Goal: Task Accomplishment & Management: Manage account settings

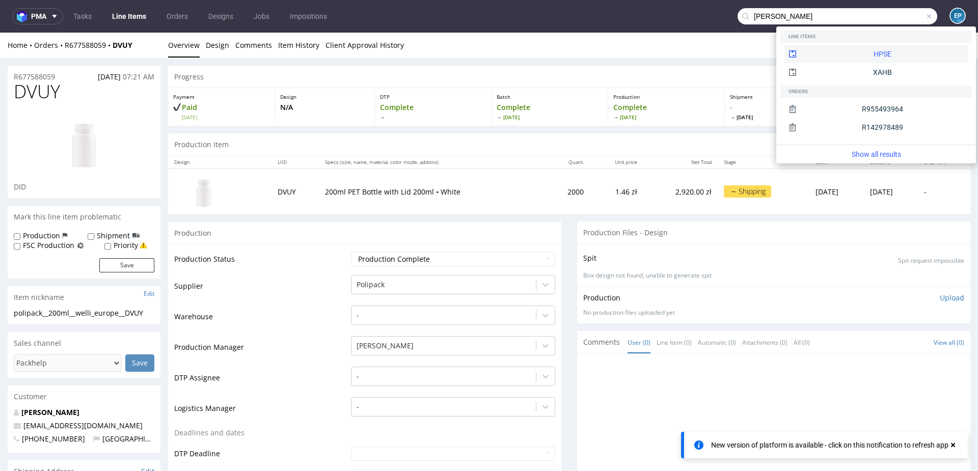
type input "Donald McArthur"
click at [851, 54] on div "HPSE" at bounding box center [875, 54] width 183 height 18
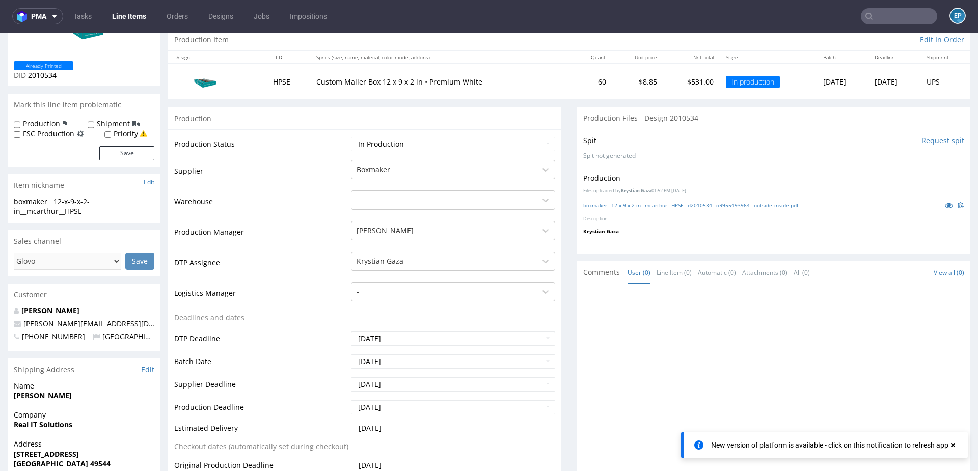
scroll to position [320, 0]
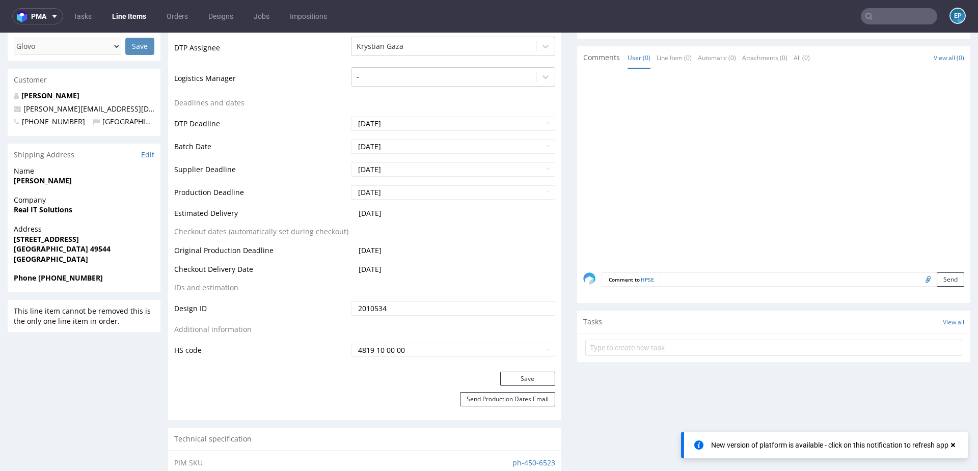
click at [687, 280] on textarea at bounding box center [813, 280] width 304 height 14
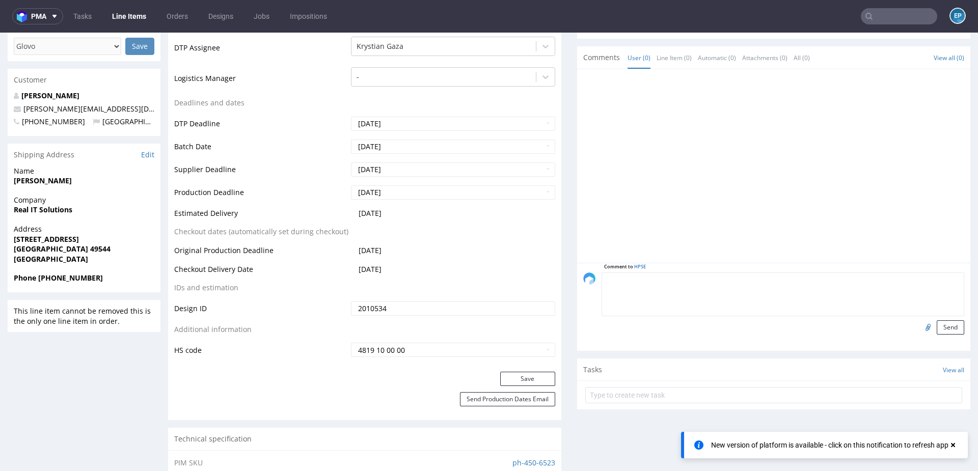
paste textarea "https://www.fedex.com/wtrk/track/?action=track&trackingnumber=392595826932"
type textarea "https://www.fedex.com/wtrk/track/?action=track&trackingnumber=392595826932"
click at [942, 332] on button "Send" at bounding box center [951, 327] width 28 height 14
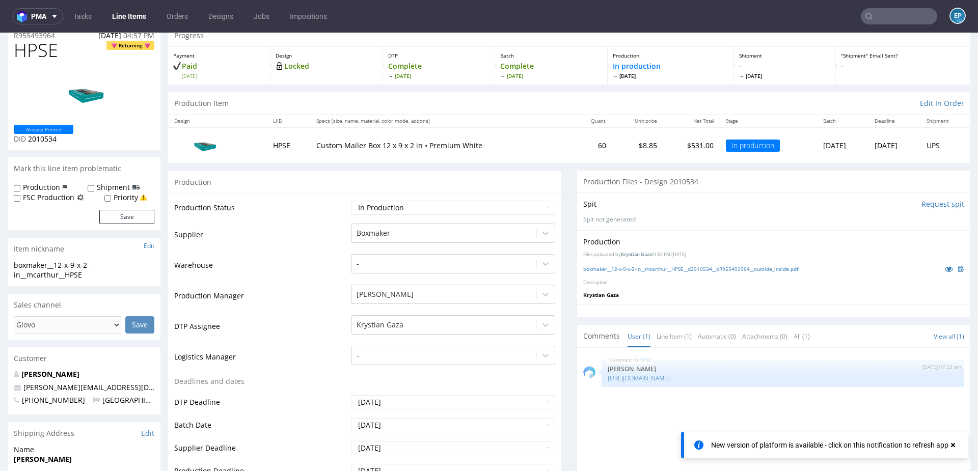
scroll to position [0, 0]
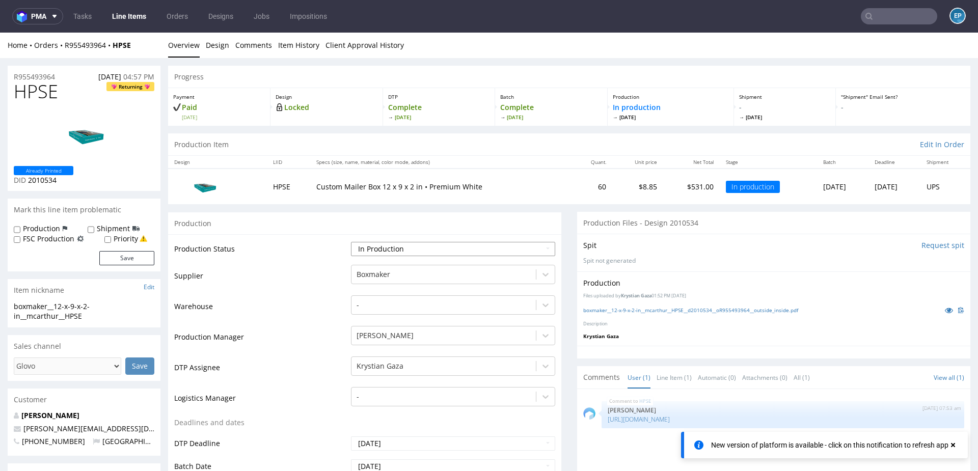
click at [430, 244] on select "Waiting for Artwork Waiting for Diecut Waiting for Mockup Waiting for DTP Waiti…" at bounding box center [453, 249] width 204 height 14
select select "production_complete"
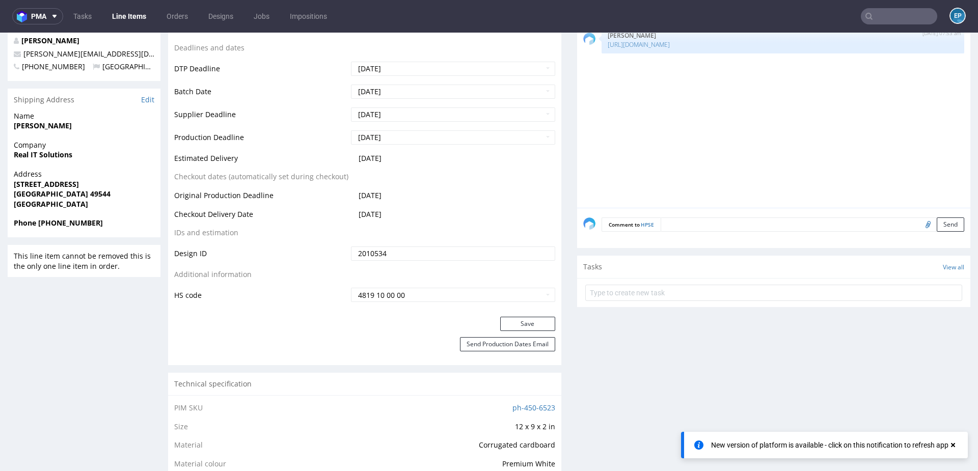
scroll to position [386, 0]
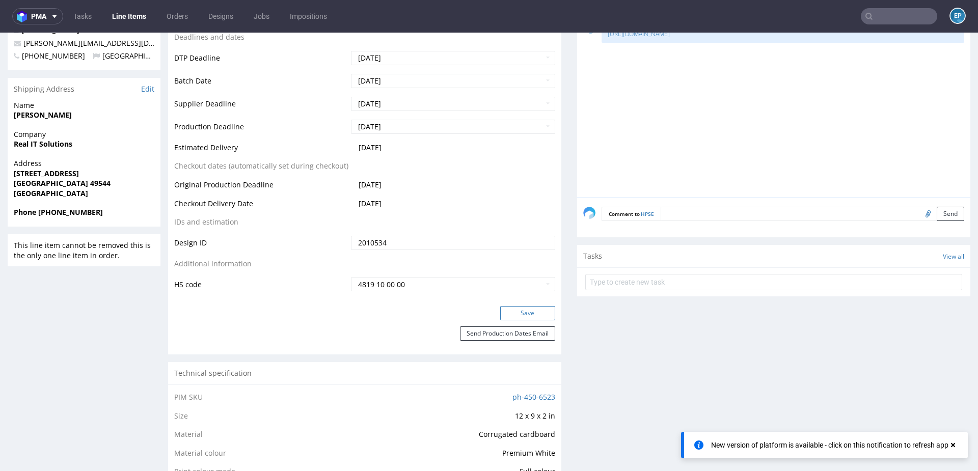
click at [513, 314] on button "Save" at bounding box center [527, 313] width 55 height 14
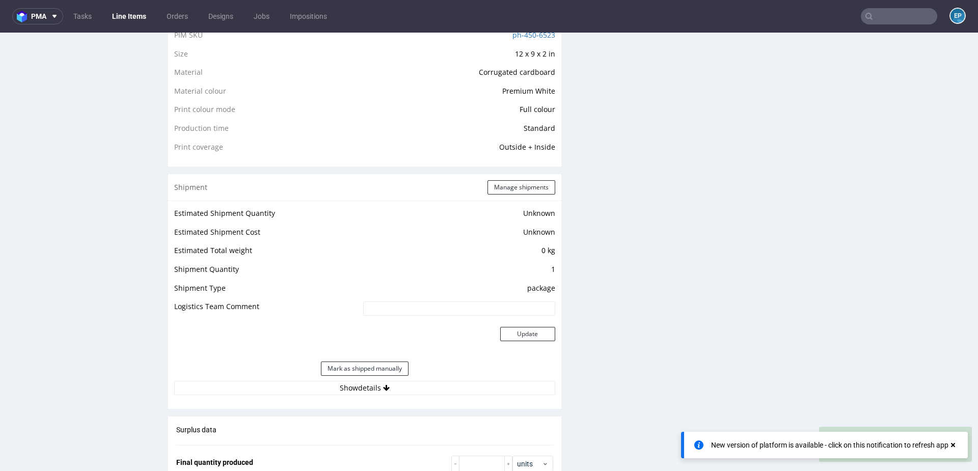
scroll to position [767, 0]
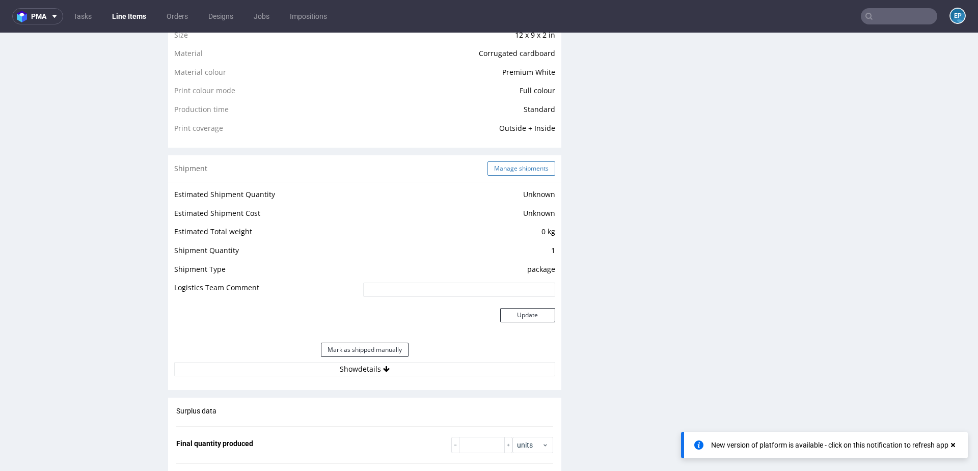
click at [507, 169] on button "Manage shipments" at bounding box center [521, 168] width 68 height 14
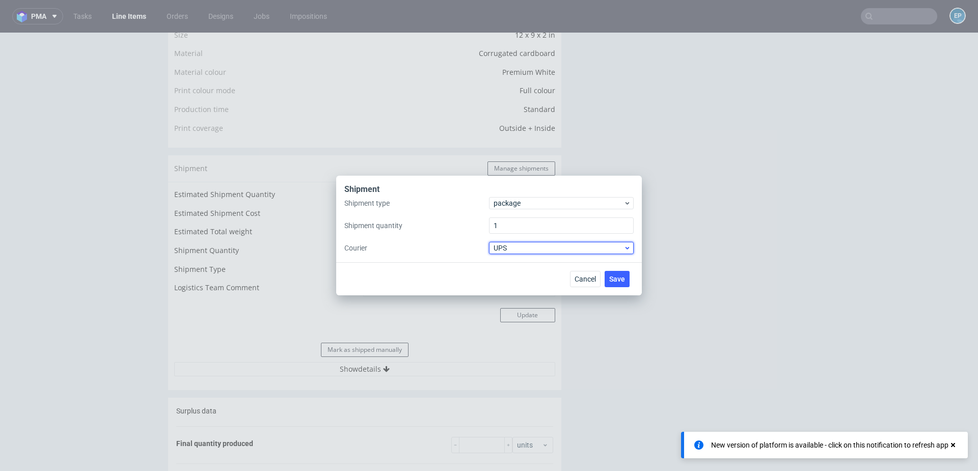
click at [523, 253] on span "UPS" at bounding box center [559, 248] width 130 height 10
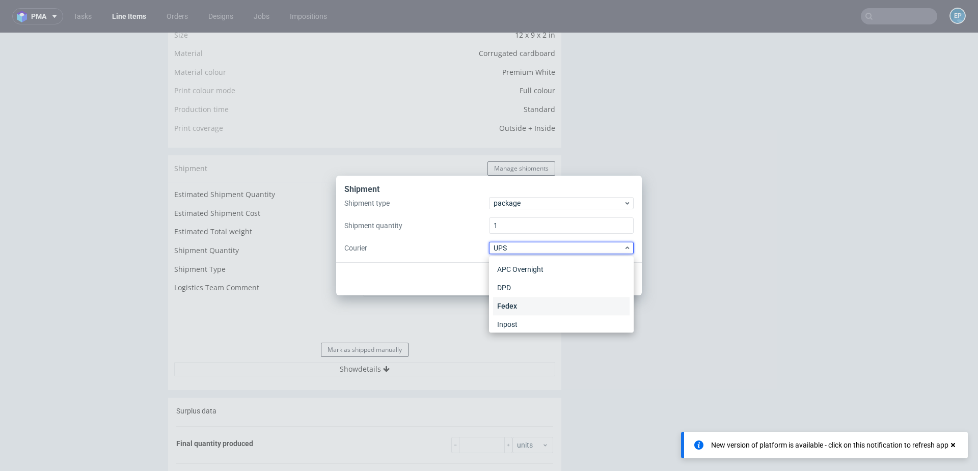
click at [521, 308] on div "Fedex" at bounding box center [561, 306] width 137 height 18
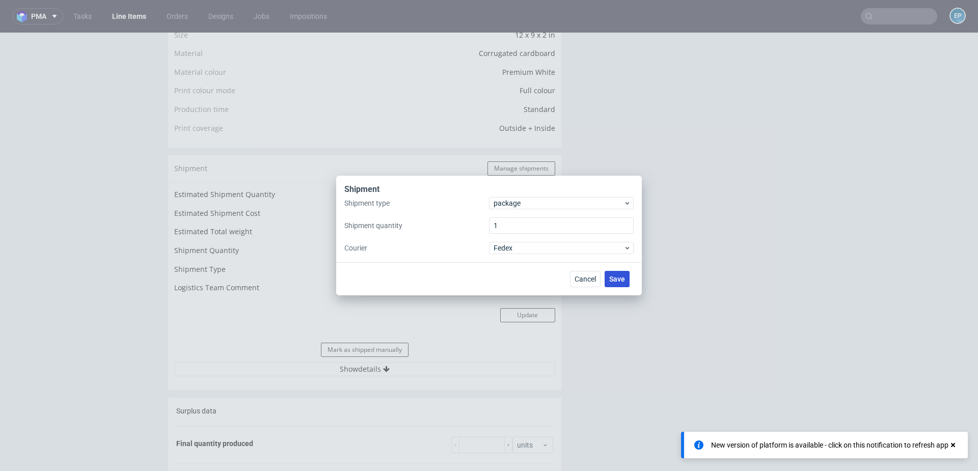
click at [620, 282] on span "Save" at bounding box center [617, 279] width 16 height 7
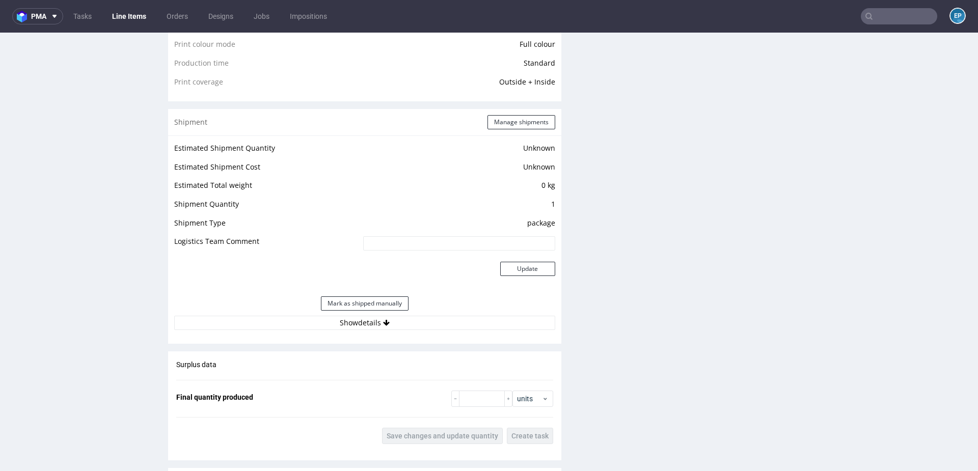
scroll to position [828, 0]
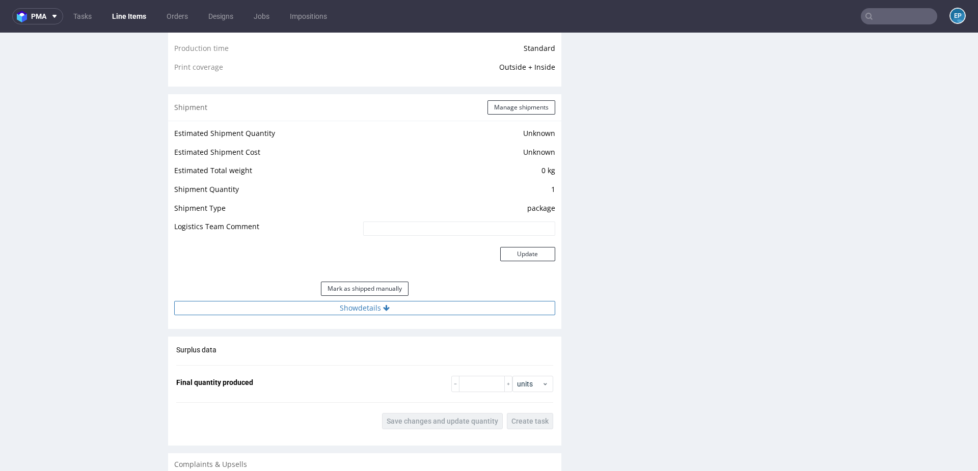
click at [399, 305] on button "Show details" at bounding box center [364, 308] width 381 height 14
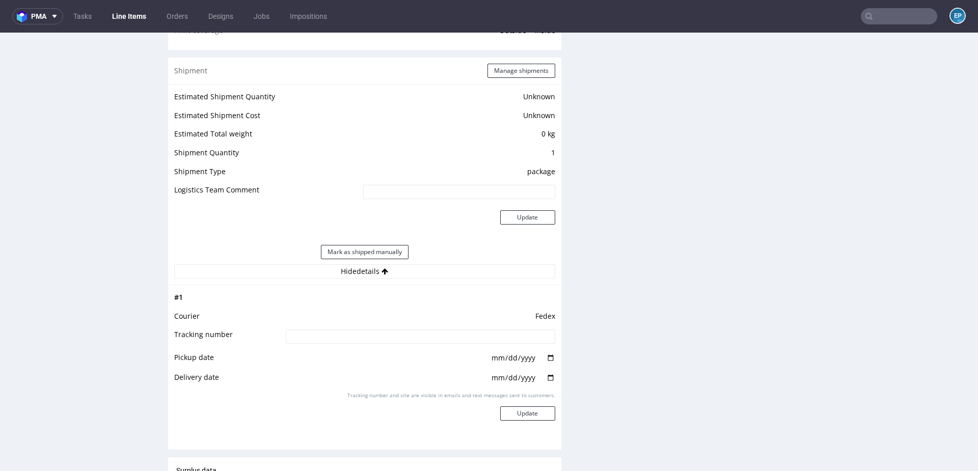
scroll to position [875, 0]
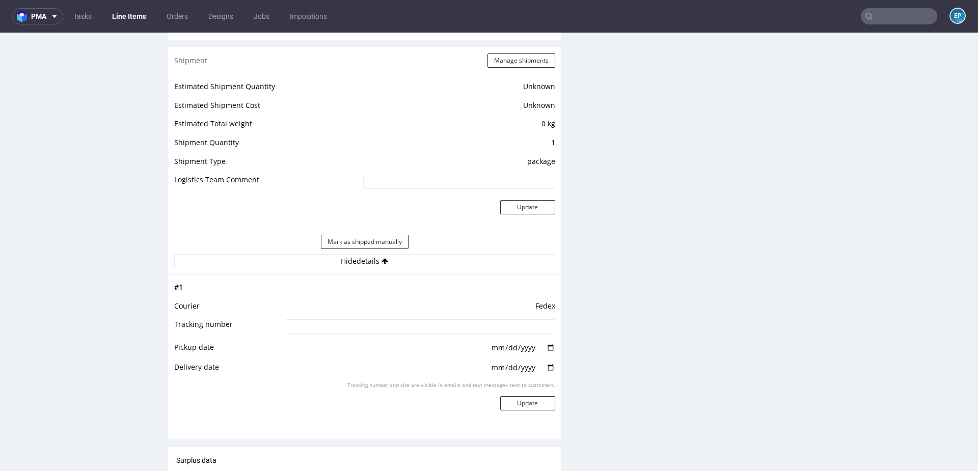
click at [423, 326] on input at bounding box center [420, 326] width 269 height 14
paste input "392595826932"
type input "392595826932"
click at [522, 406] on button "Update" at bounding box center [527, 403] width 55 height 14
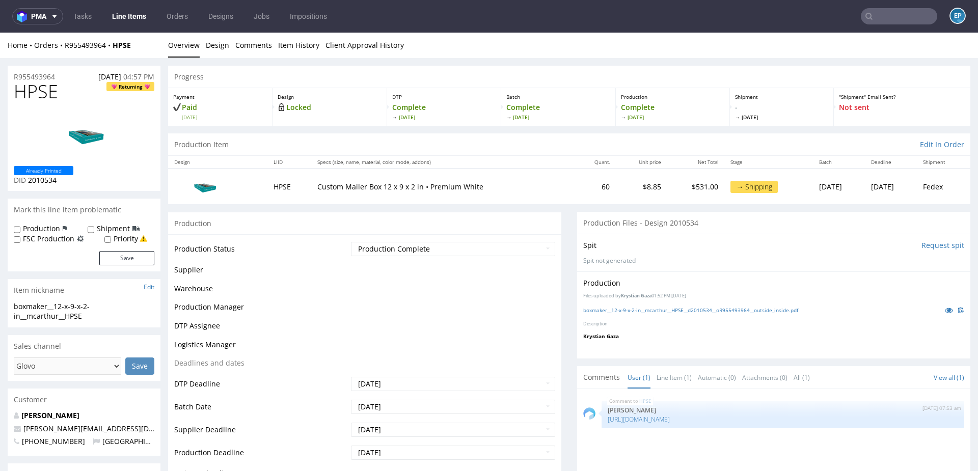
scroll to position [699, 0]
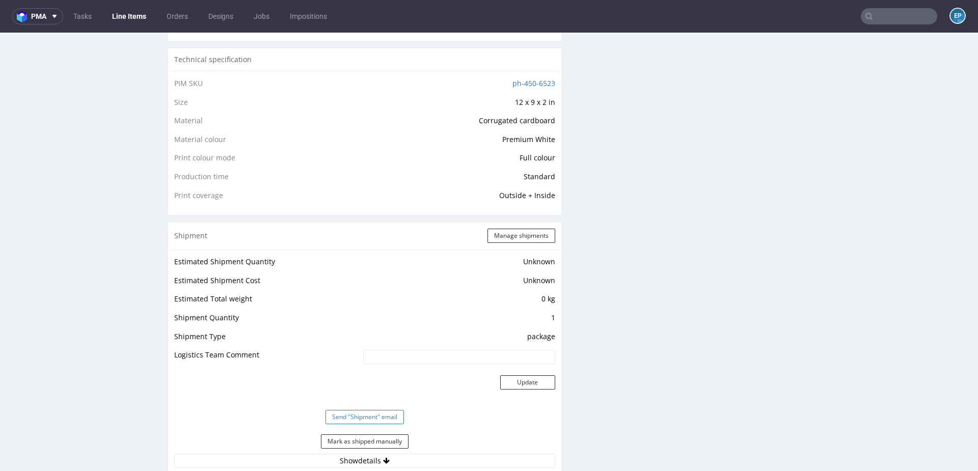
click at [384, 411] on button "Send "Shipment" email" at bounding box center [364, 417] width 78 height 14
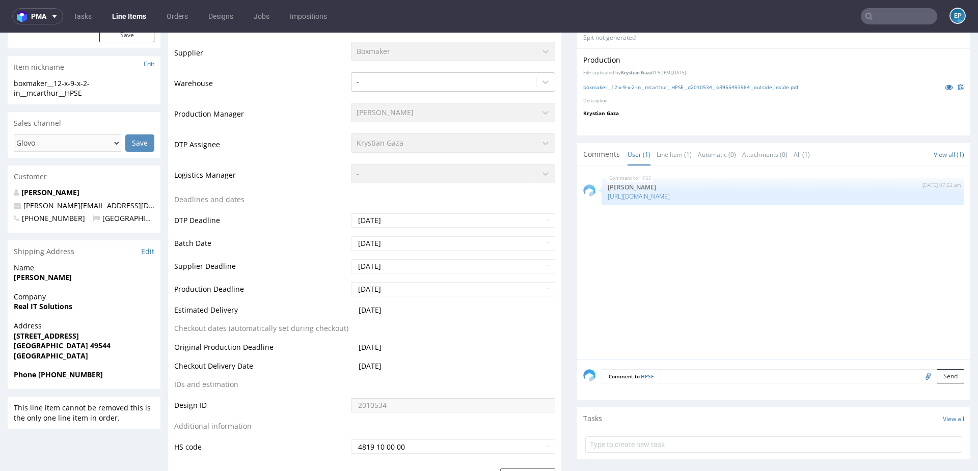
scroll to position [220, 0]
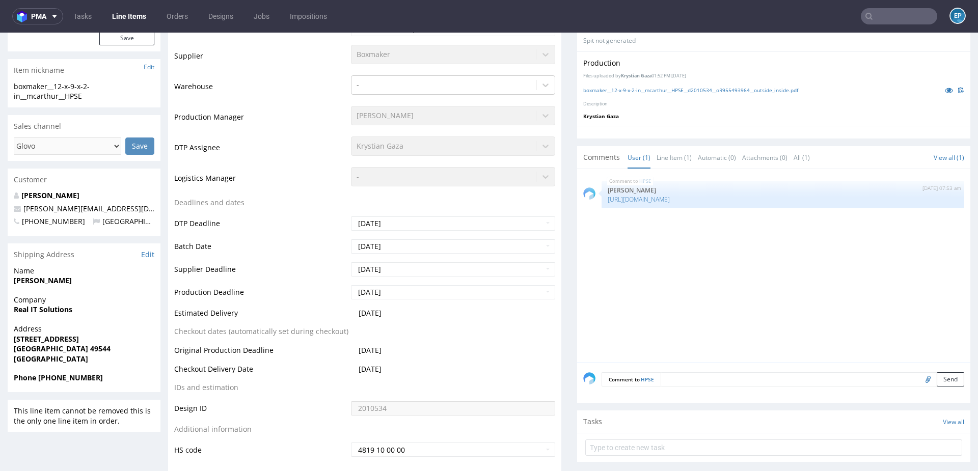
click at [137, 9] on link "Line Items" at bounding box center [129, 16] width 46 height 16
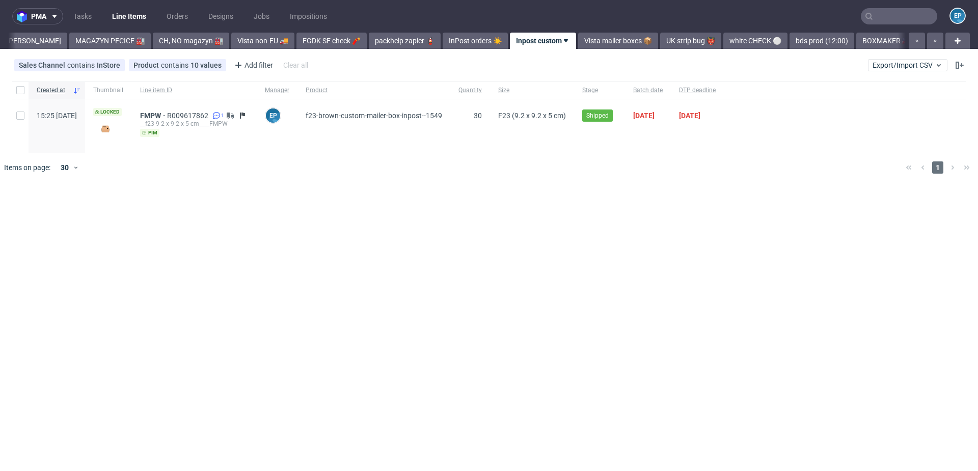
scroll to position [0, 270]
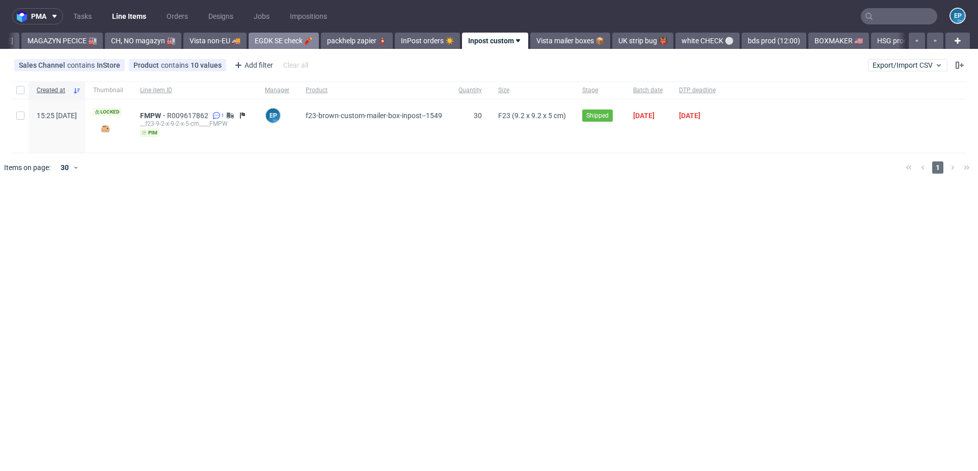
click at [249, 36] on link "EGDK SE check 🧨" at bounding box center [284, 41] width 70 height 16
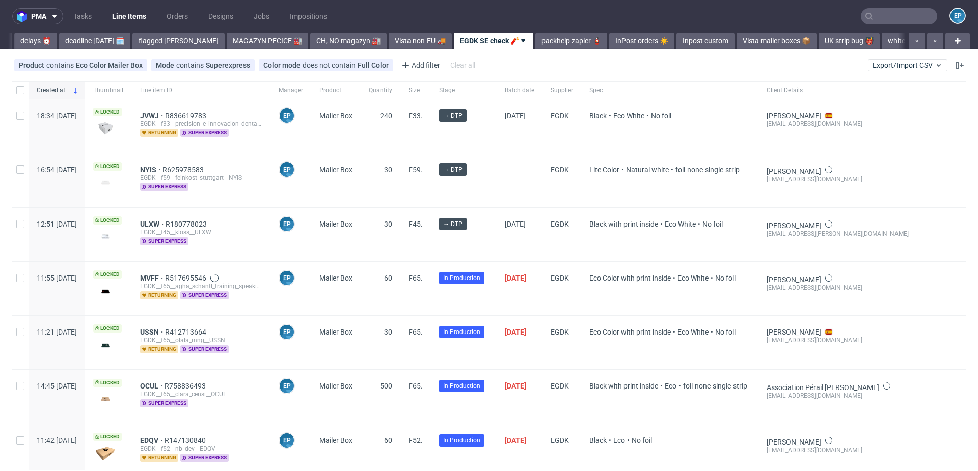
scroll to position [0, 70]
click at [245, 36] on link "MAGAZYN PECICE 🏭" at bounding box center [262, 41] width 81 height 16
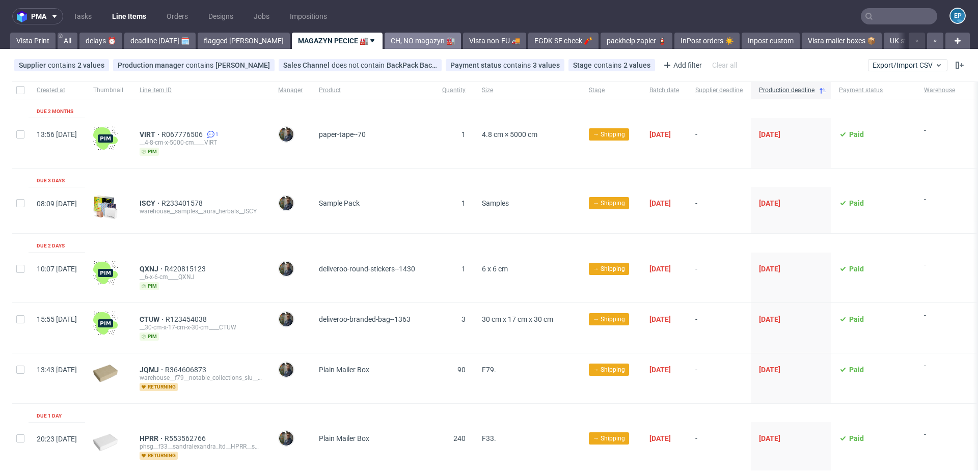
click at [385, 36] on link "CH, NO magazyn 🏭" at bounding box center [423, 41] width 76 height 16
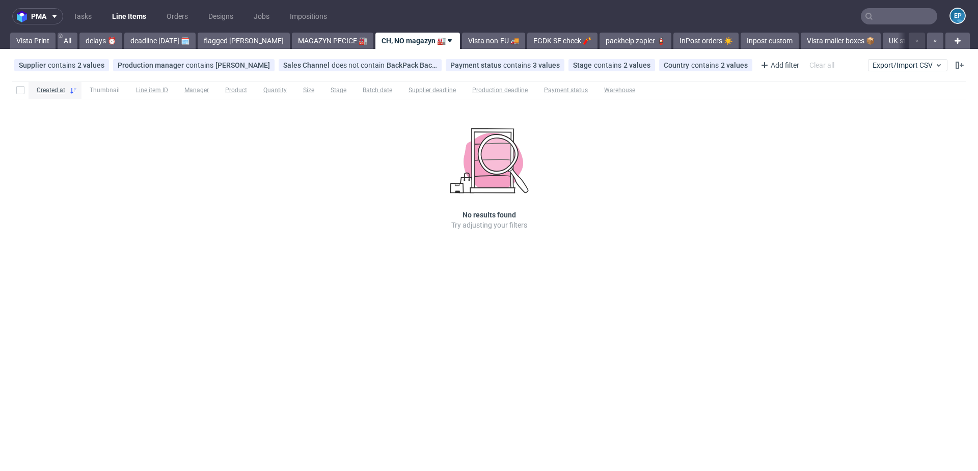
click at [878, 13] on input "text" at bounding box center [899, 16] width 76 height 16
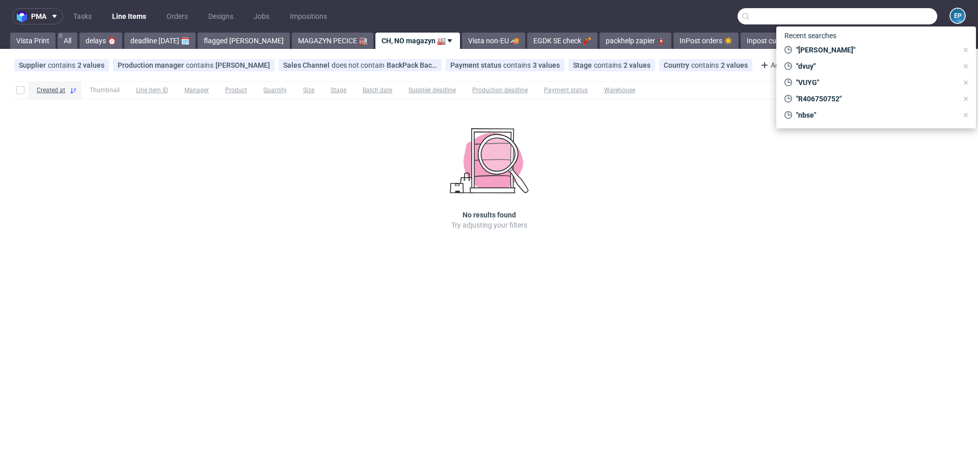
paste input "GNAX"
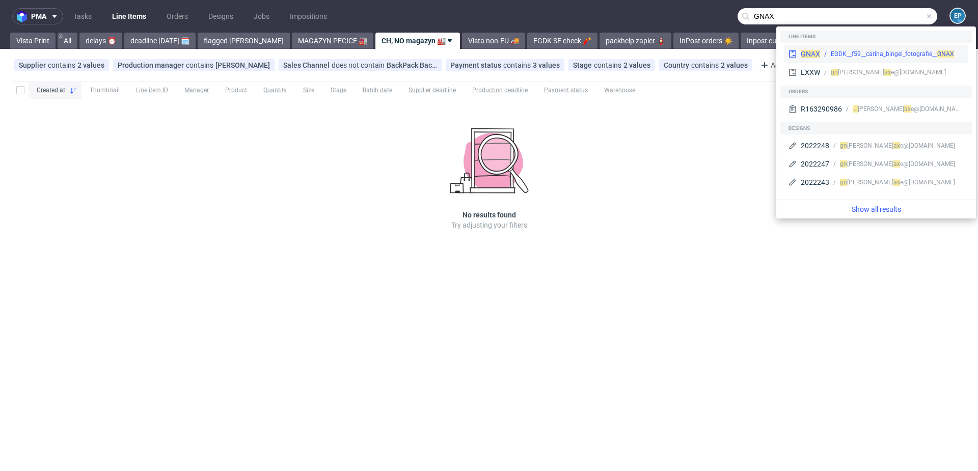
type input "GNAX"
click at [832, 49] on div "EGDK__f59__carina_bingel_fotografie__ GNAX" at bounding box center [892, 53] width 123 height 9
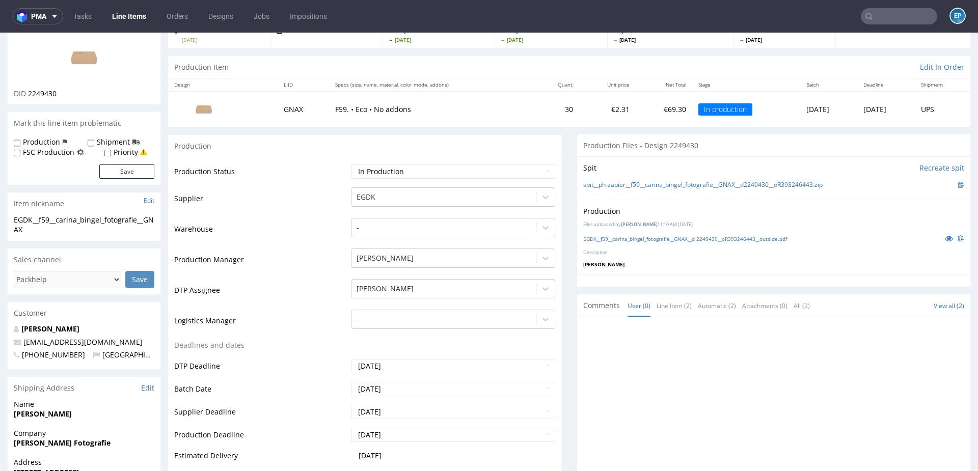
scroll to position [106, 0]
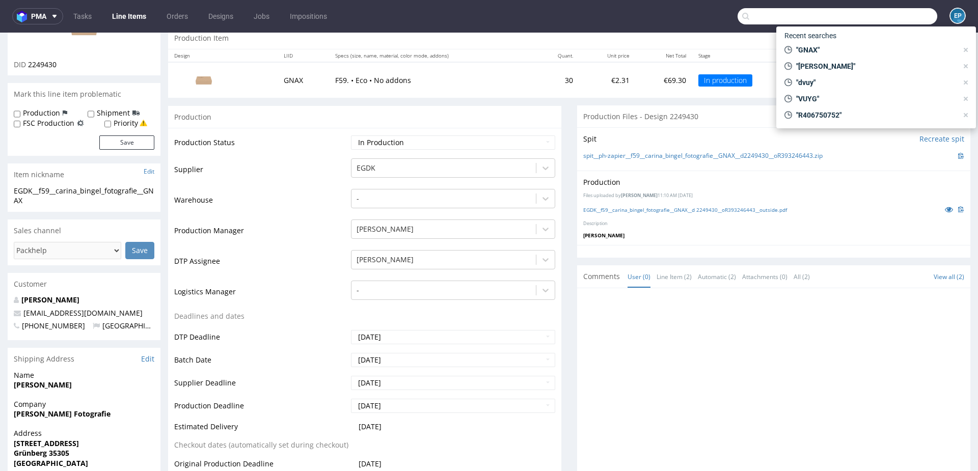
click at [893, 19] on input "text" at bounding box center [838, 16] width 200 height 16
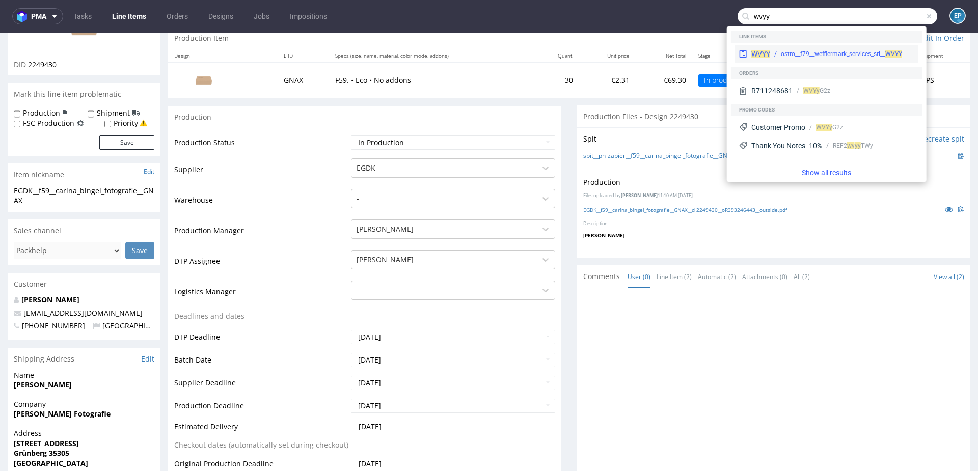
type input "wvyy"
click at [803, 52] on div "ostro__f79__wefflermark_services_srl__ WVYY" at bounding box center [841, 53] width 121 height 9
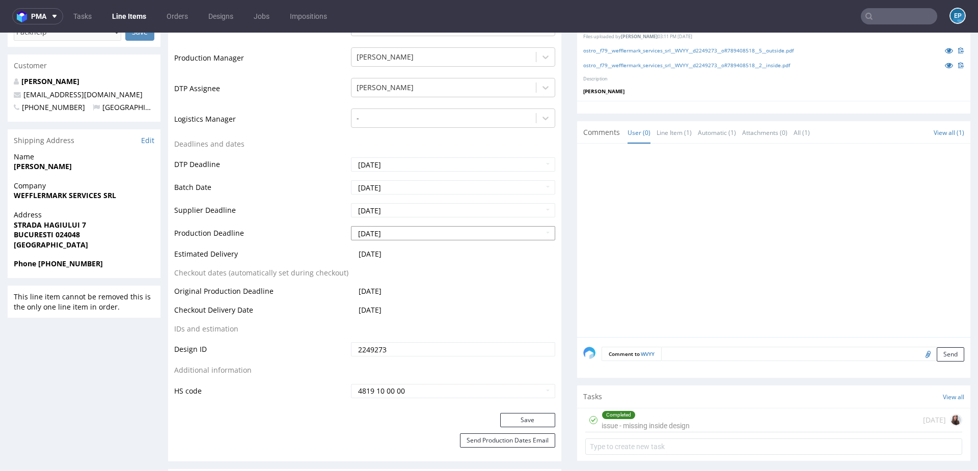
scroll to position [328, 0]
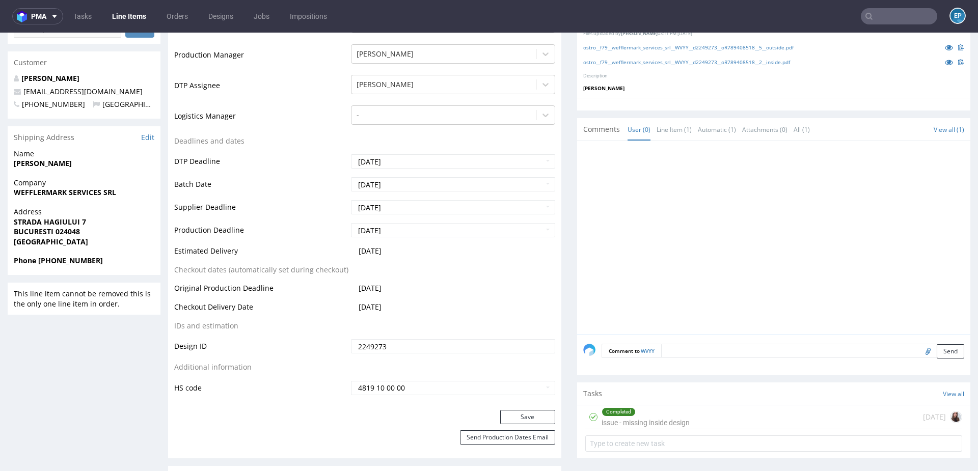
click at [698, 426] on div "Completed issue - missing inside design 8 days ago" at bounding box center [773, 417] width 377 height 24
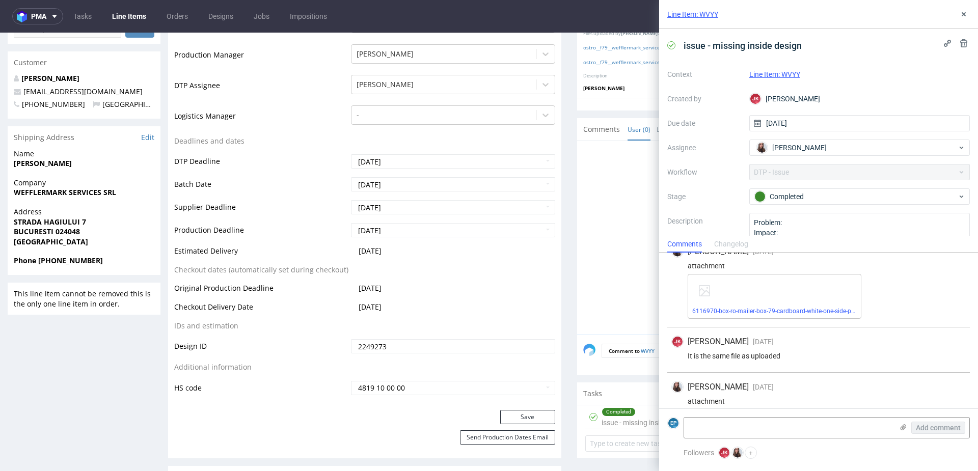
scroll to position [158, 0]
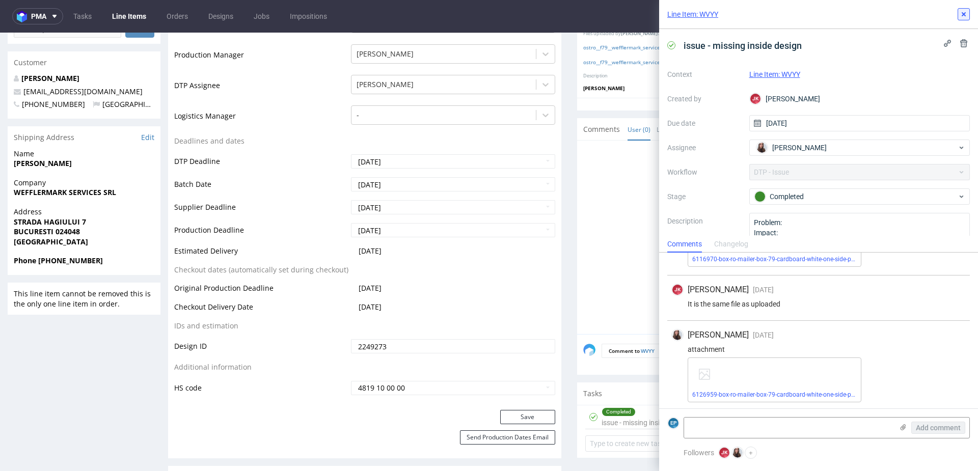
click at [962, 19] on button at bounding box center [964, 14] width 12 height 12
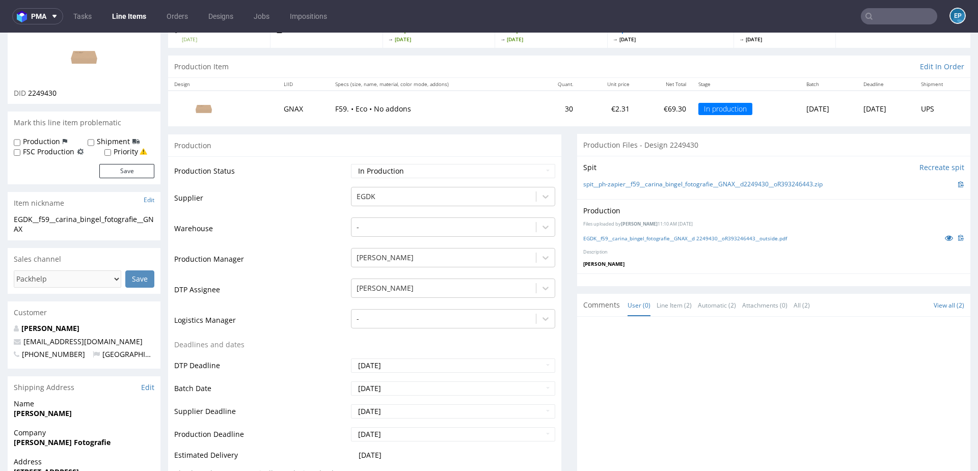
scroll to position [78, 0]
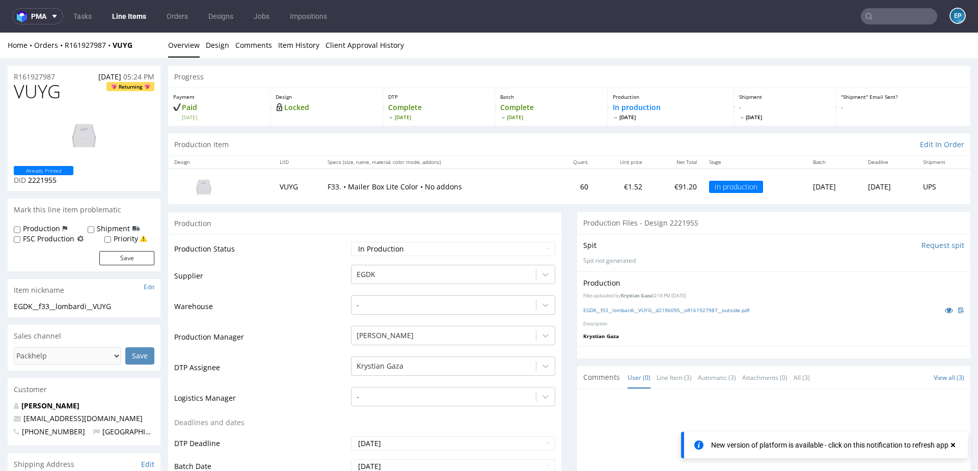
drag, startPoint x: 0, startPoint y: 0, endPoint x: 877, endPoint y: 18, distance: 876.8
click at [877, 18] on input "text" at bounding box center [899, 16] width 76 height 16
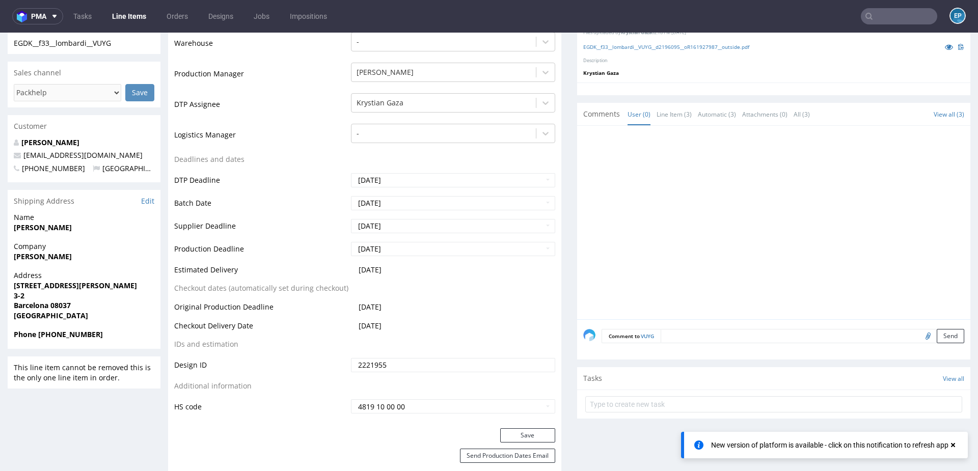
paste input "R856094672__CJQU"
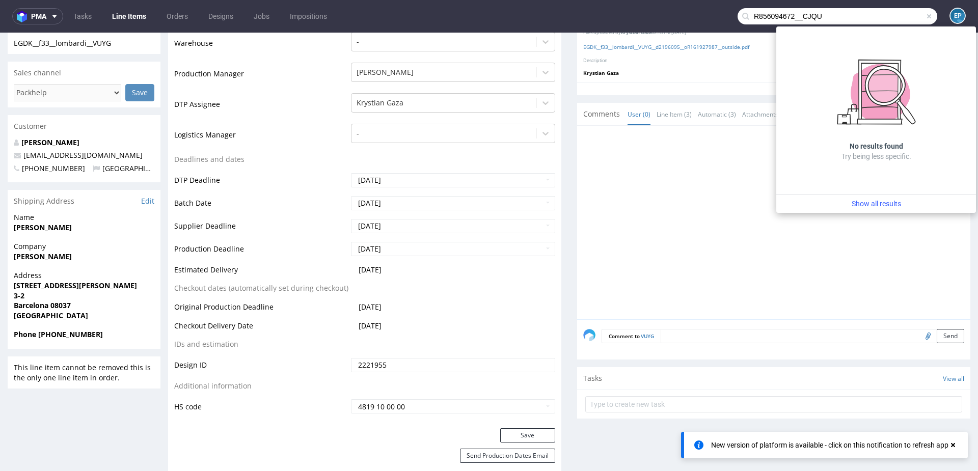
drag, startPoint x: 791, startPoint y: 18, endPoint x: 714, endPoint y: 13, distance: 76.5
click at [714, 13] on nav "pma Tasks Line Items Orders Designs Jobs Impositions R856094672__CJQU EP" at bounding box center [489, 16] width 978 height 33
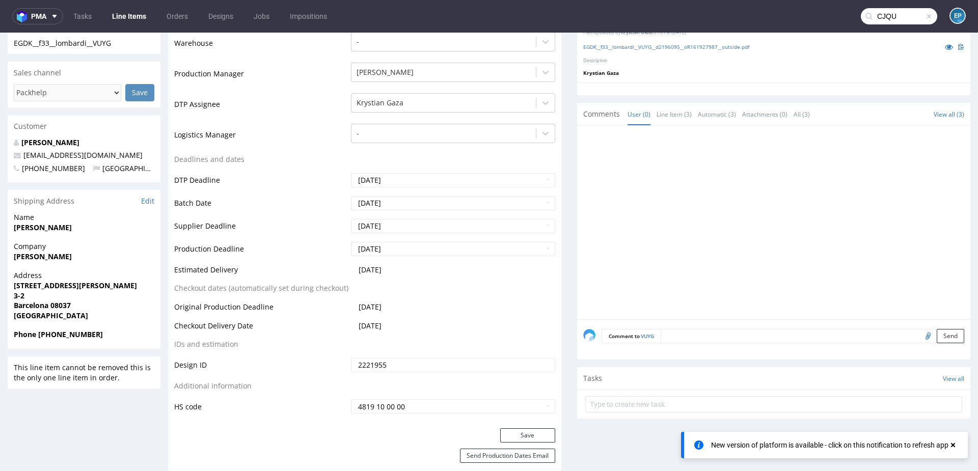
type input "CJQU"
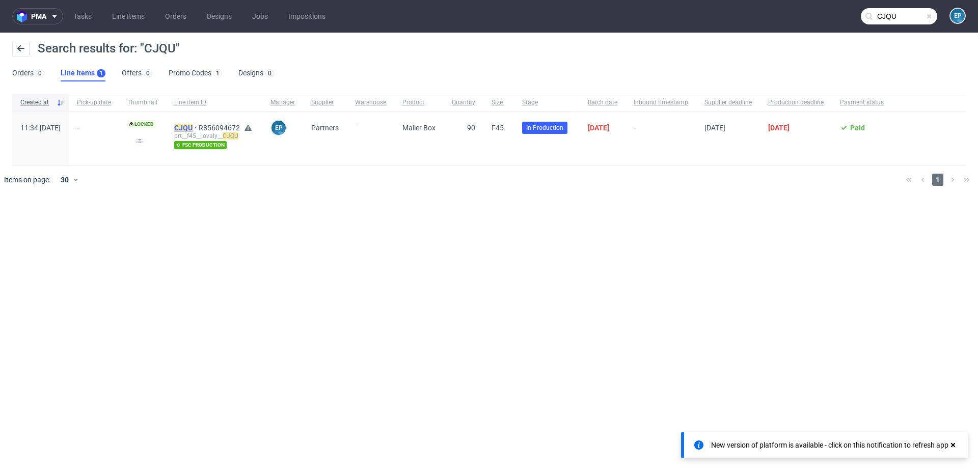
click at [193, 126] on mark "CJQU" at bounding box center [183, 128] width 18 height 8
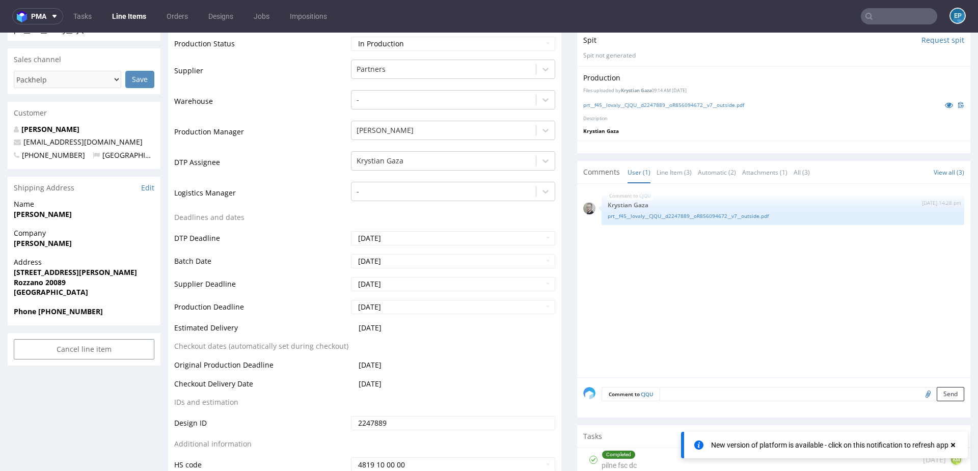
scroll to position [219, 0]
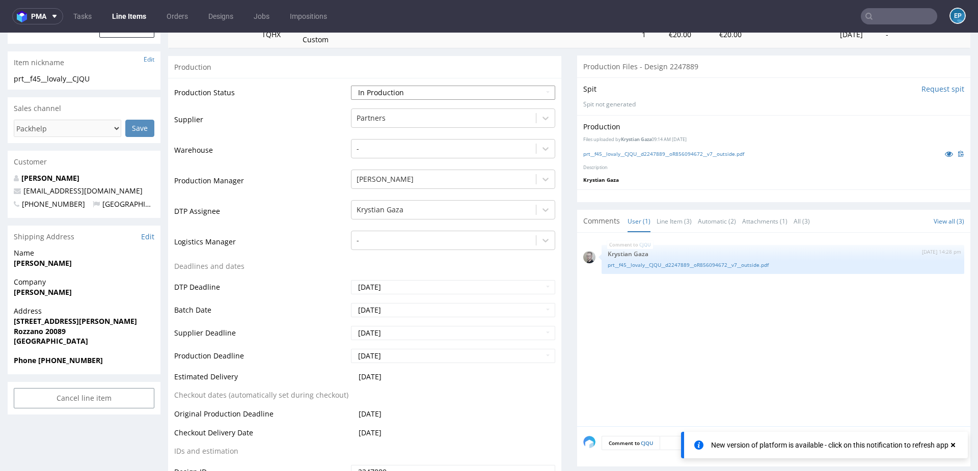
click at [386, 92] on select "Waiting for Artwork Waiting for Diecut Waiting for Mockup Waiting for DTP Waiti…" at bounding box center [453, 93] width 204 height 14
select select "production_complete"
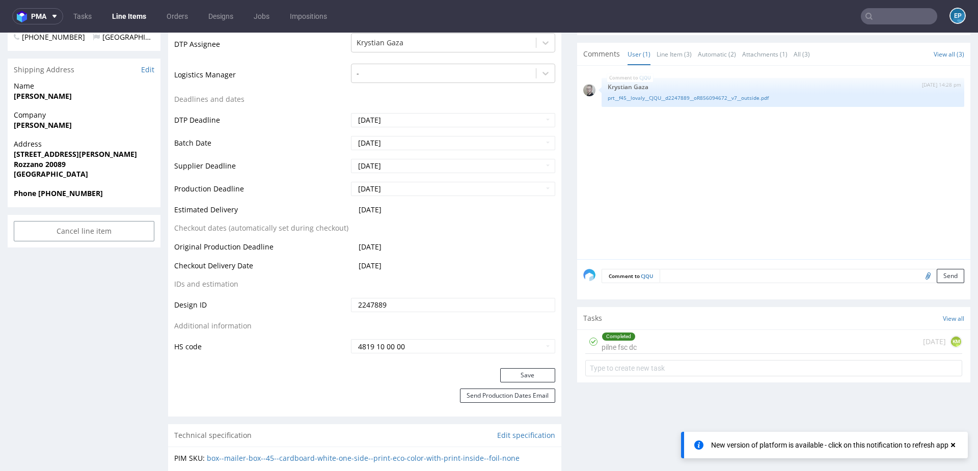
scroll to position [489, 0]
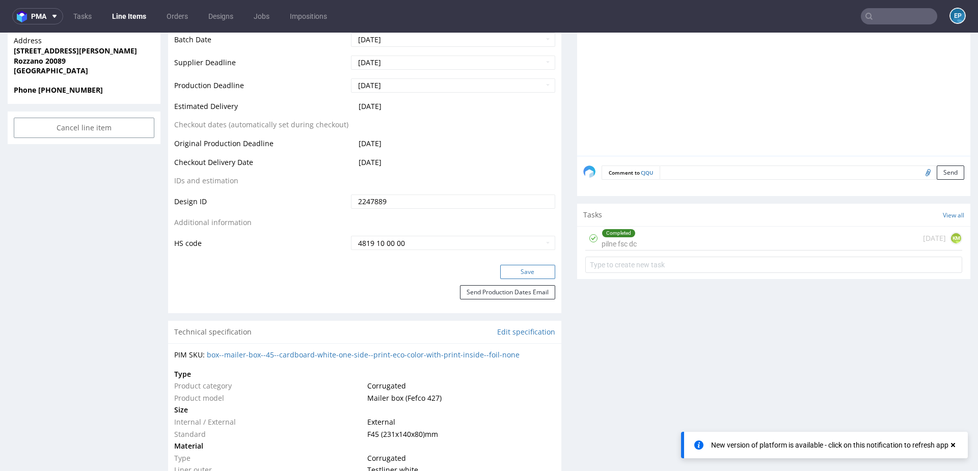
click at [511, 278] on button "Save" at bounding box center [527, 272] width 55 height 14
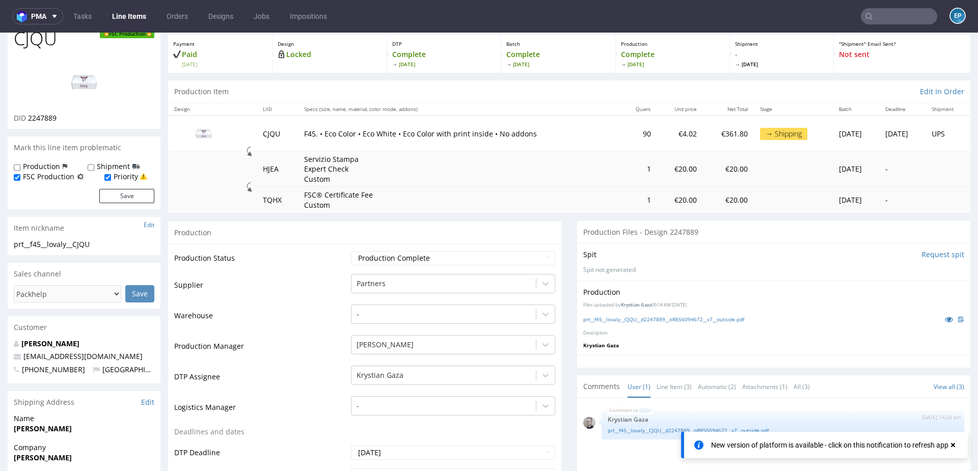
scroll to position [0, 0]
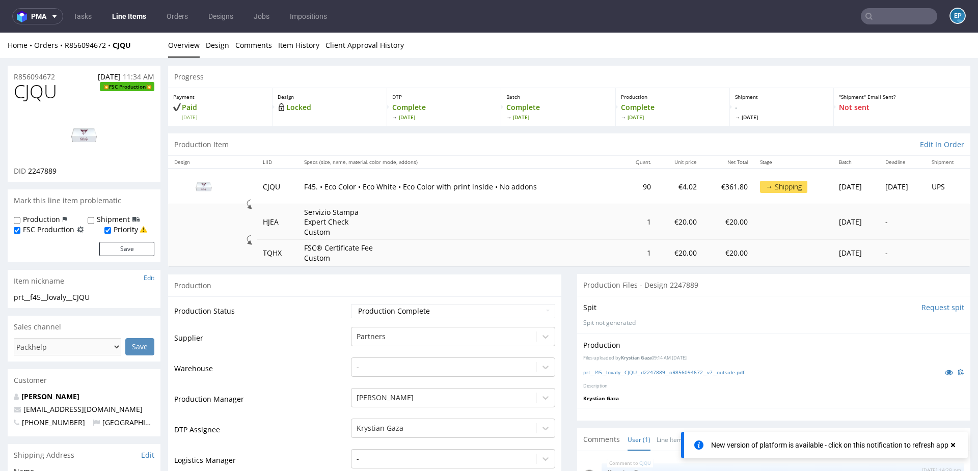
click at [888, 19] on input "text" at bounding box center [899, 16] width 76 height 16
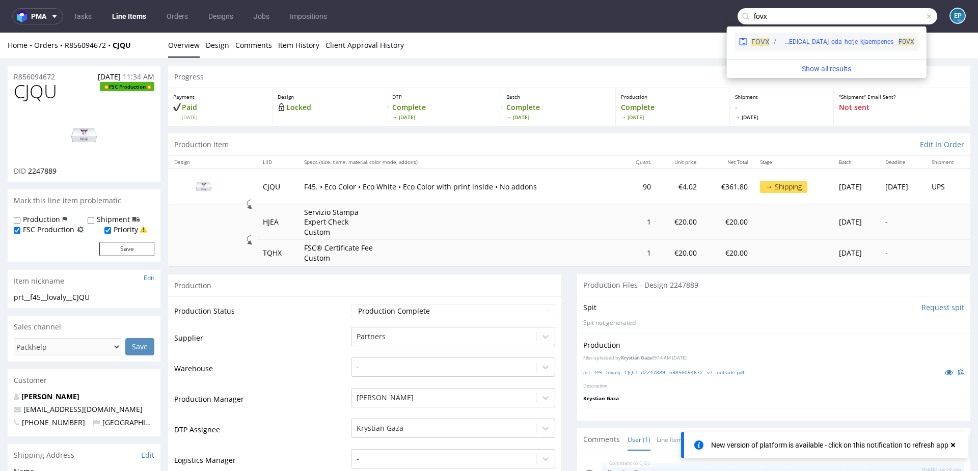
type input "fovx"
click at [810, 41] on div "ostro__f79__cottagecorewear_inh_oda_herje_kjaempenes__ FOVX" at bounding box center [847, 41] width 134 height 9
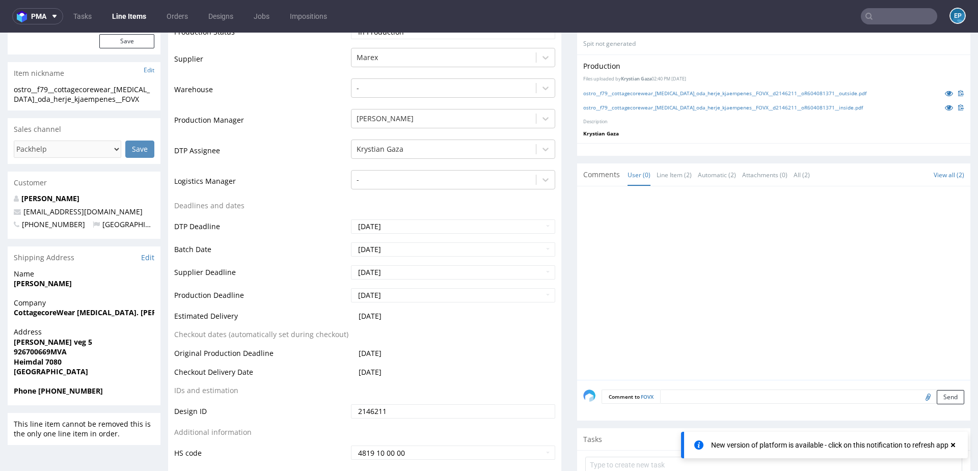
scroll to position [220, 0]
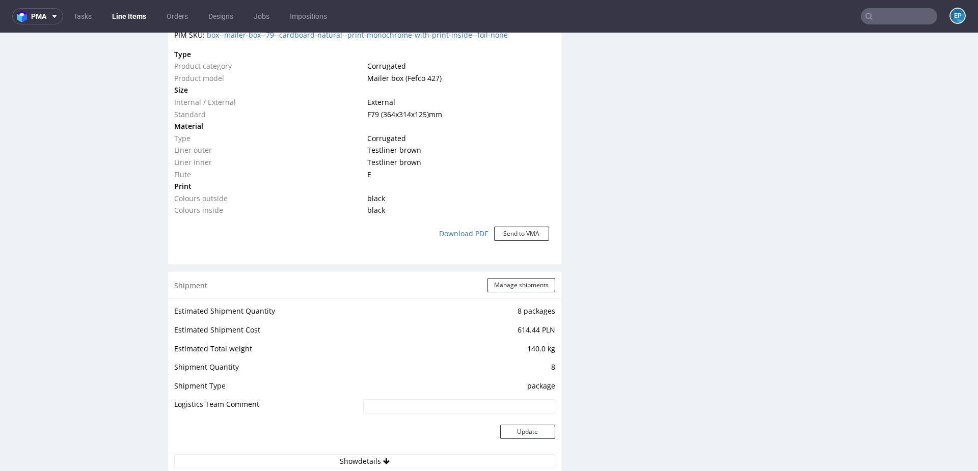
scroll to position [756, 0]
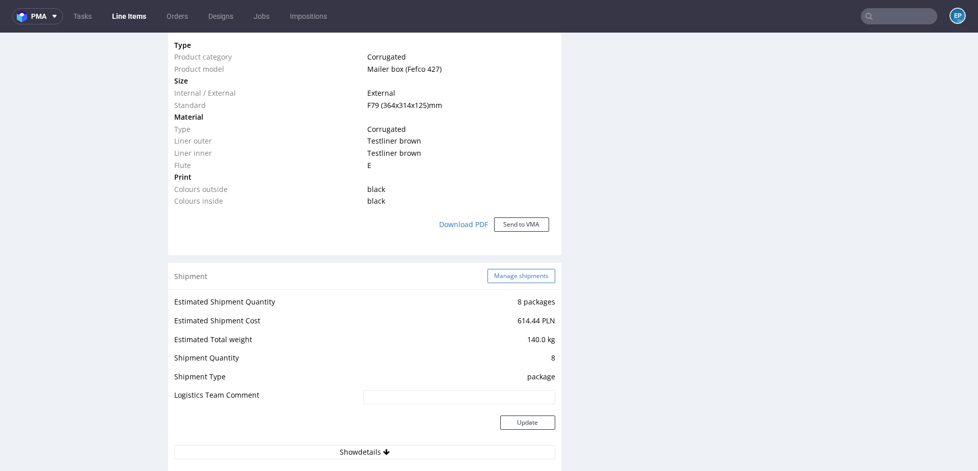
click at [507, 278] on button "Manage shipments" at bounding box center [521, 276] width 68 height 14
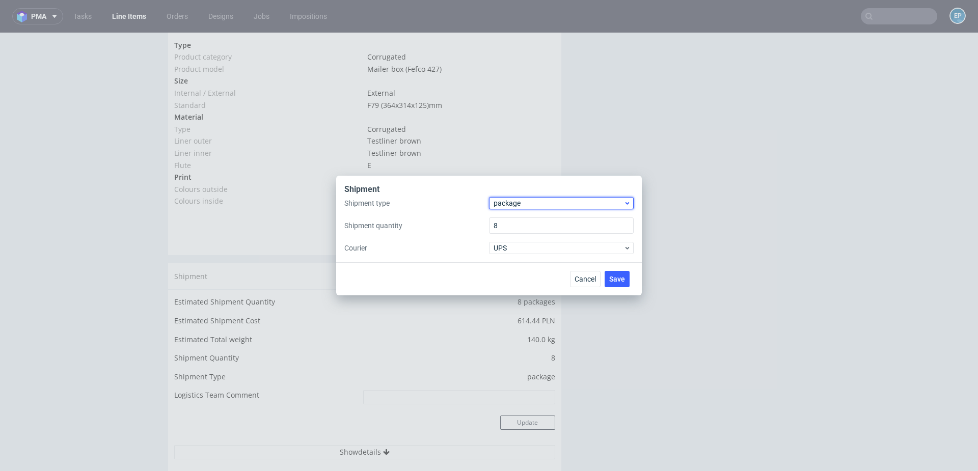
click at [506, 203] on span "package" at bounding box center [559, 203] width 130 height 10
click at [511, 218] on div "pallet" at bounding box center [561, 224] width 137 height 18
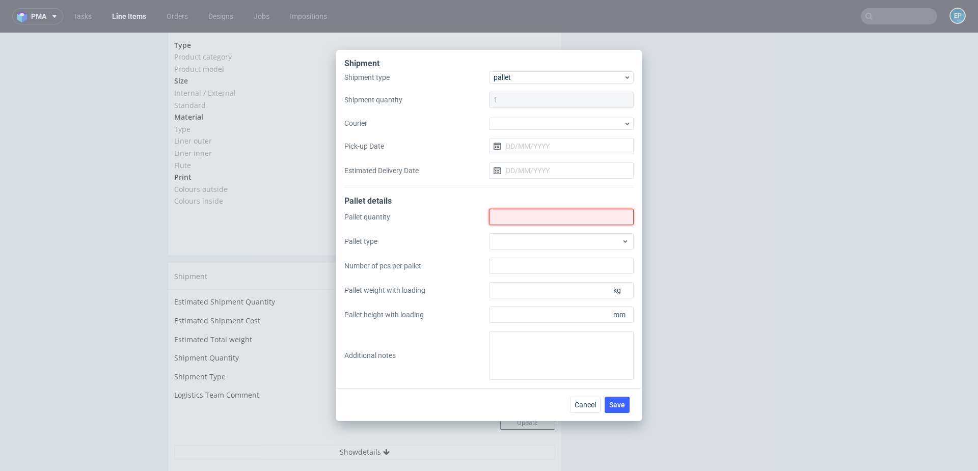
click at [511, 218] on input "Shipment type" at bounding box center [561, 217] width 145 height 16
type input "1"
click at [522, 241] on div at bounding box center [561, 241] width 145 height 16
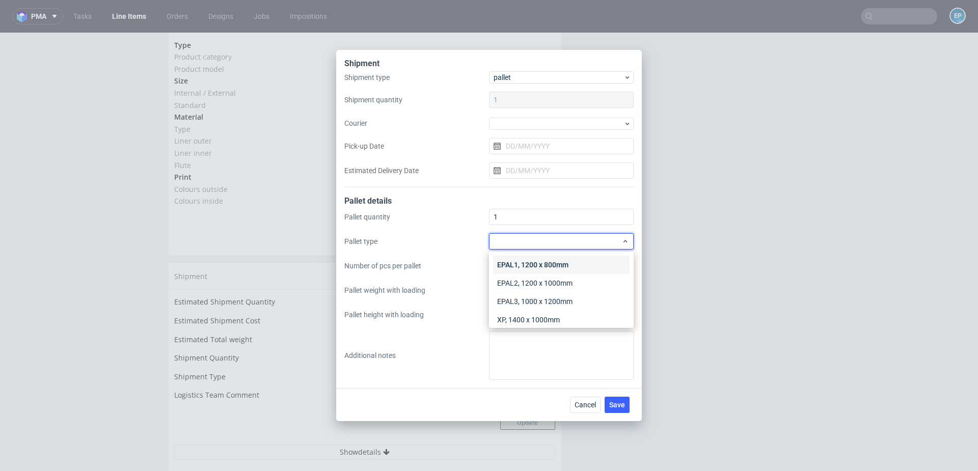
click at [522, 260] on div "EPAL1, 1200 x 800mm" at bounding box center [561, 265] width 137 height 18
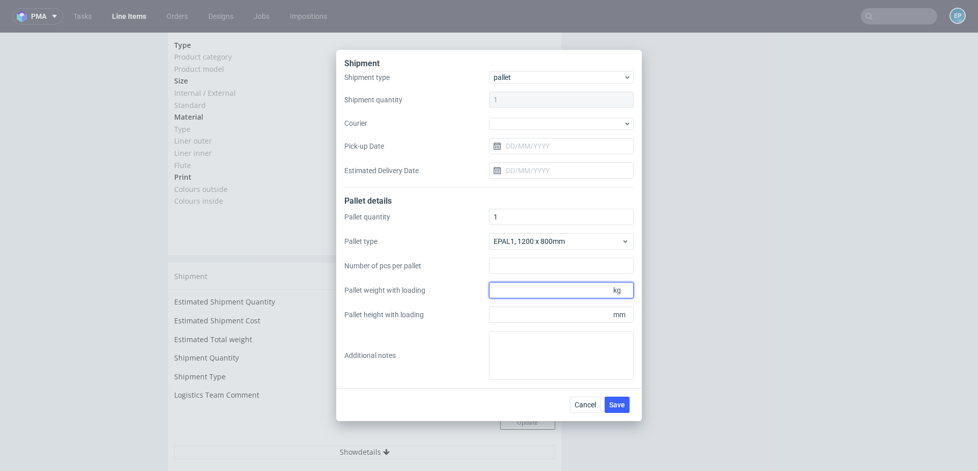
click at [546, 285] on input "Pallet weight with loading" at bounding box center [561, 290] width 145 height 16
type input "170"
click at [543, 318] on input "Pallet height with loading" at bounding box center [561, 315] width 145 height 16
type input "1600"
click at [619, 403] on span "Save" at bounding box center [617, 404] width 16 height 7
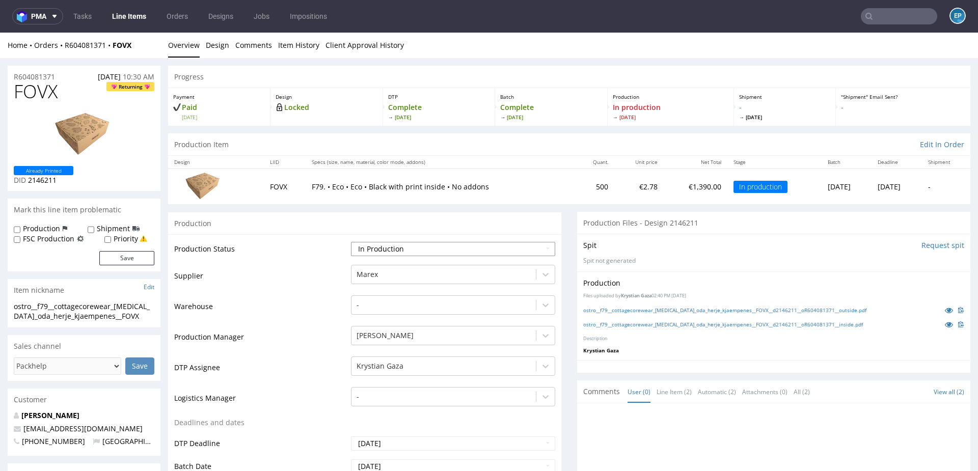
click at [439, 242] on select "Waiting for Artwork Waiting for Diecut Waiting for Mockup Waiting for DTP Waiti…" at bounding box center [453, 249] width 204 height 14
select select "production_complete"
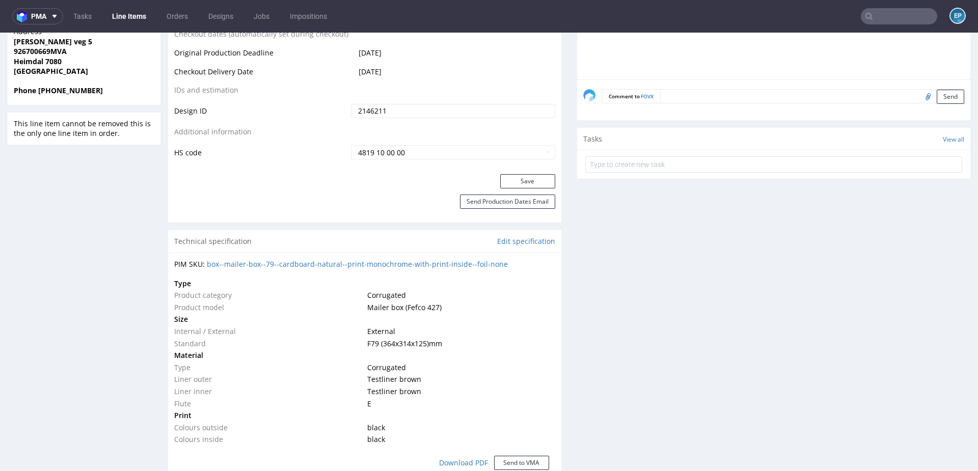
scroll to position [522, 0]
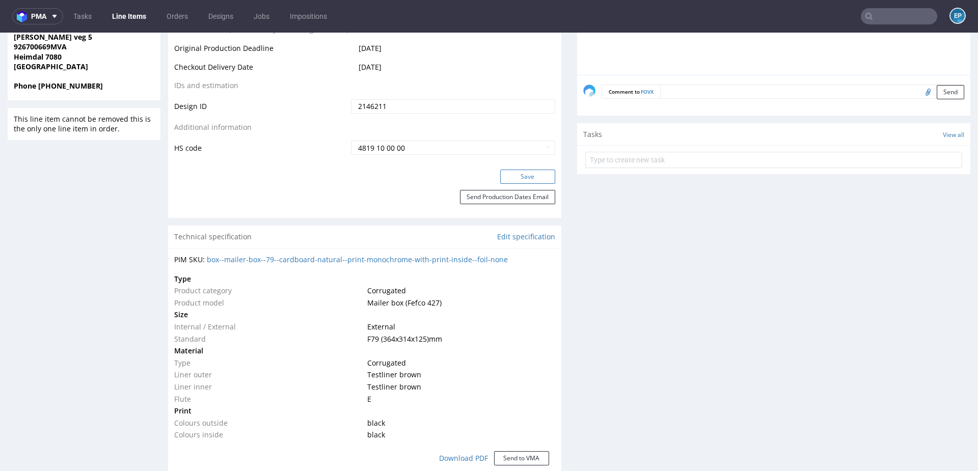
click at [510, 176] on button "Save" at bounding box center [527, 177] width 55 height 14
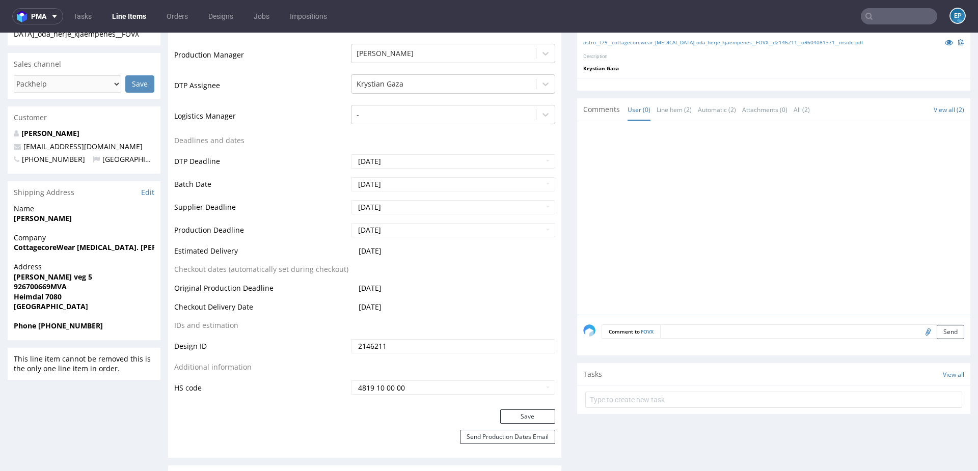
scroll to position [264, 0]
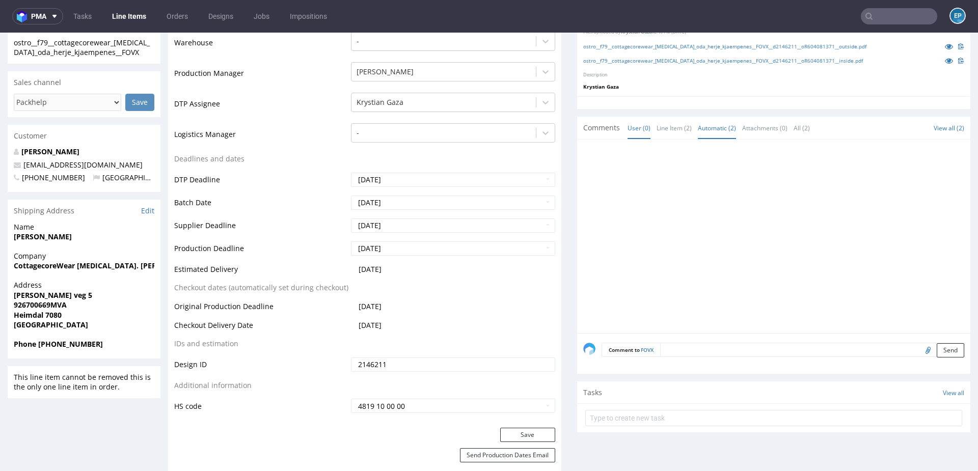
click at [710, 126] on link "Automatic (2)" at bounding box center [717, 128] width 38 height 22
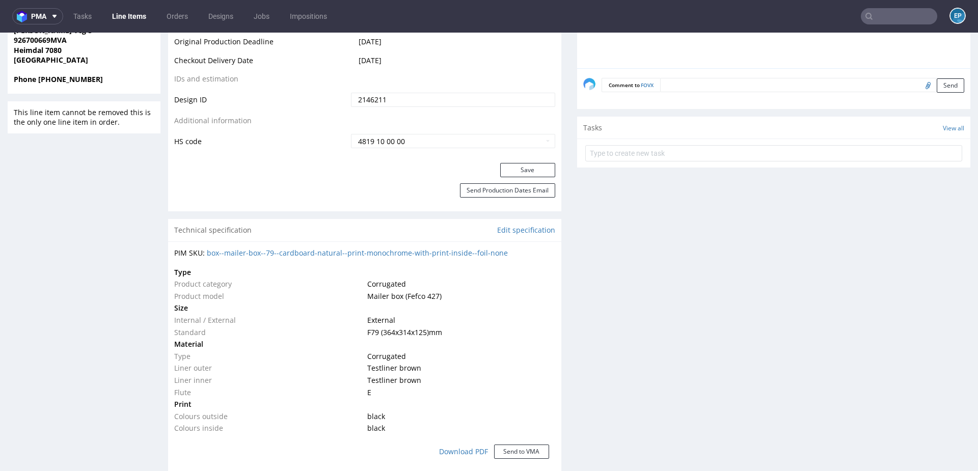
scroll to position [534, 0]
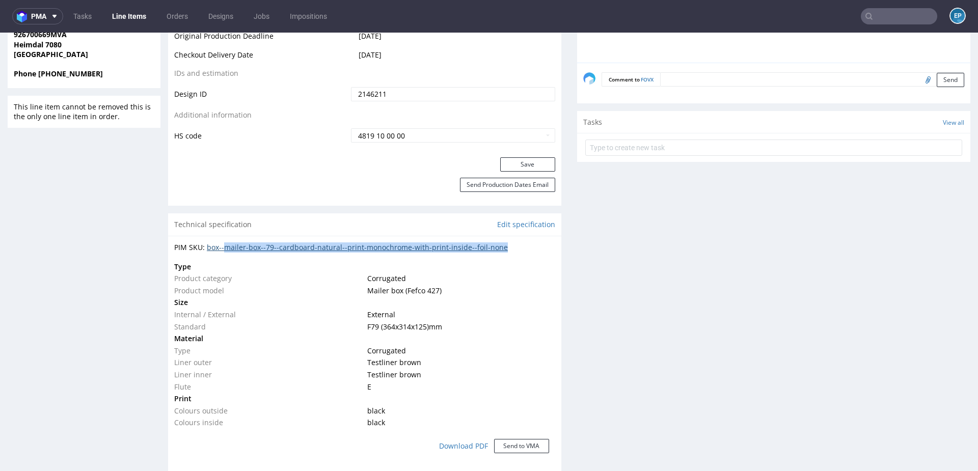
drag, startPoint x: 517, startPoint y: 245, endPoint x: 227, endPoint y: 250, distance: 290.4
click at [226, 250] on div "PIM SKU: box--mailer-box--79--cardboard-natural--print-monochrome-with-print-in…" at bounding box center [364, 247] width 381 height 10
copy link "mailer-box--79--cardboard-natural--print-monochrome-with-print-inside--foil-none"
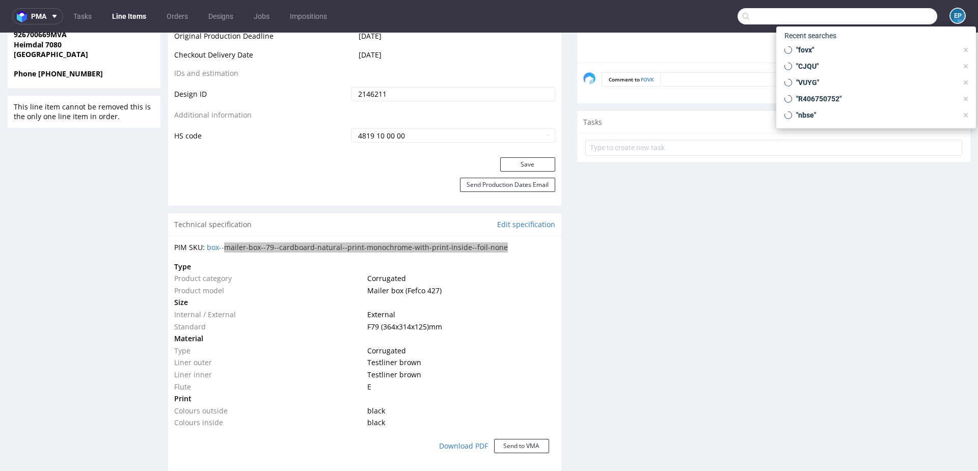
click at [891, 8] on input "text" at bounding box center [838, 16] width 200 height 16
paste input "KETF"
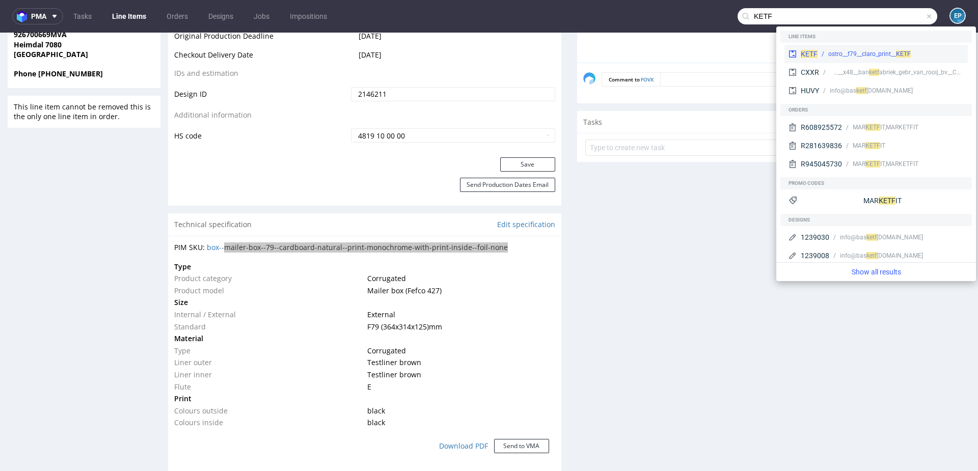
type input "KETF"
click at [840, 50] on div "ostro__f79__claro_print__ KETF" at bounding box center [869, 53] width 83 height 9
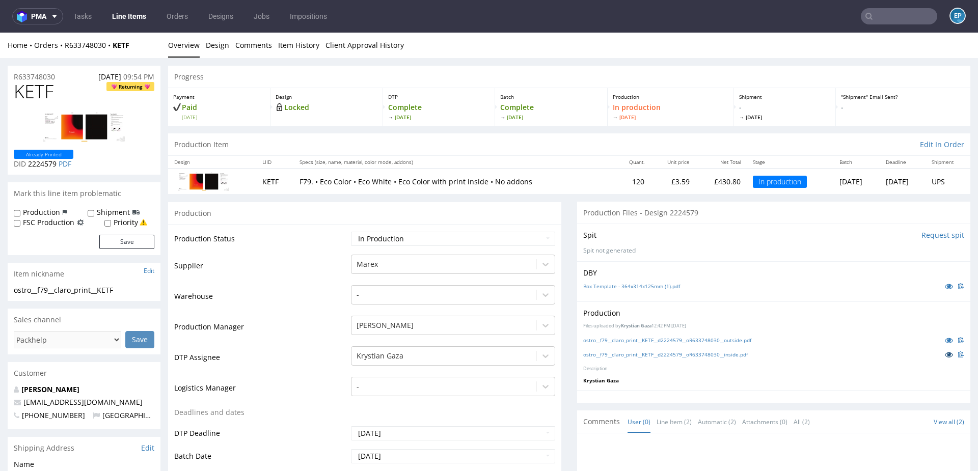
click at [945, 351] on icon at bounding box center [949, 354] width 8 height 7
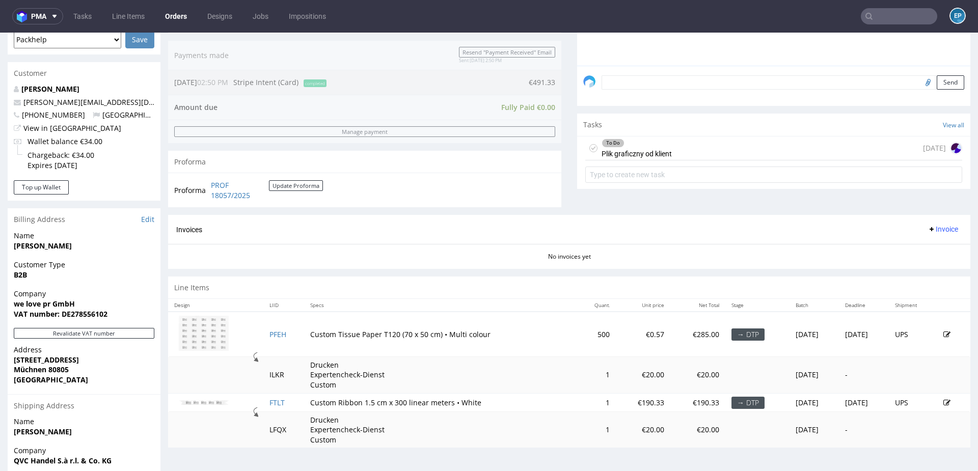
scroll to position [378, 0]
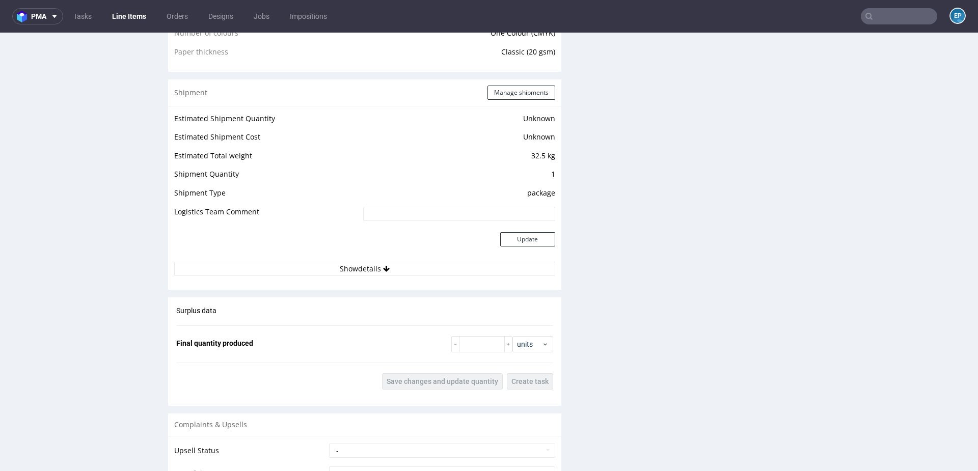
scroll to position [1128, 0]
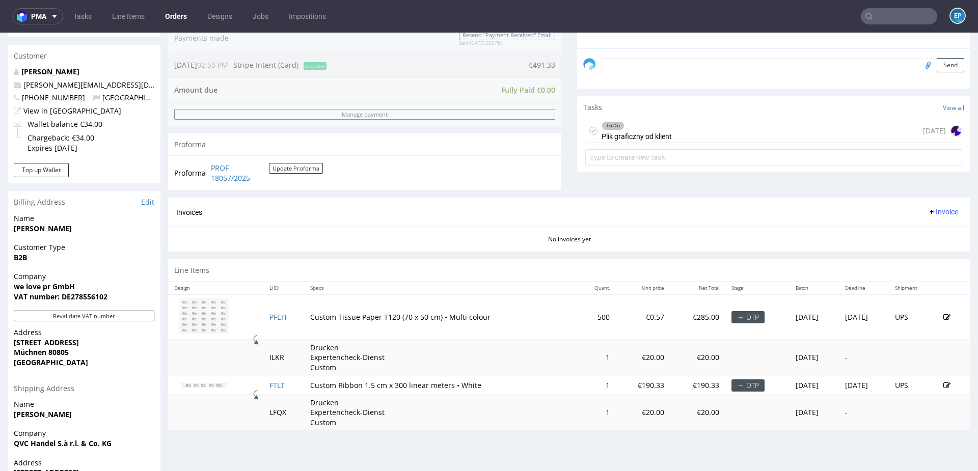
scroll to position [322, 0]
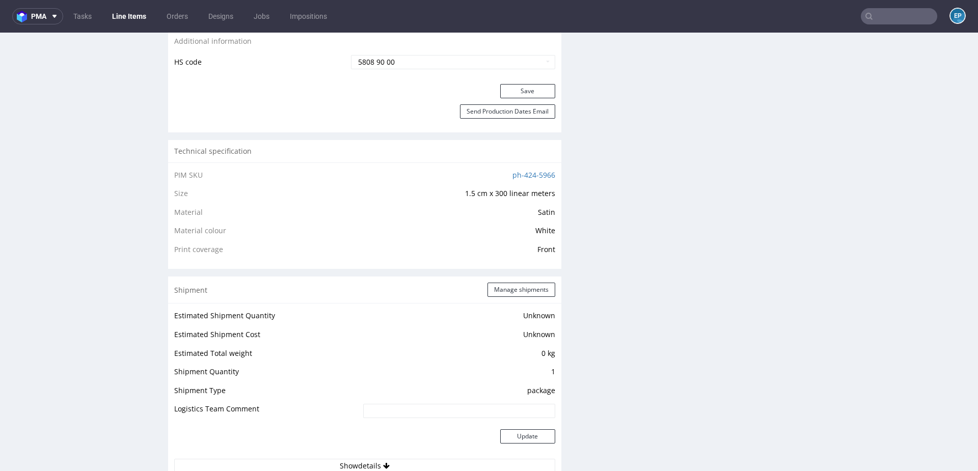
scroll to position [628, 0]
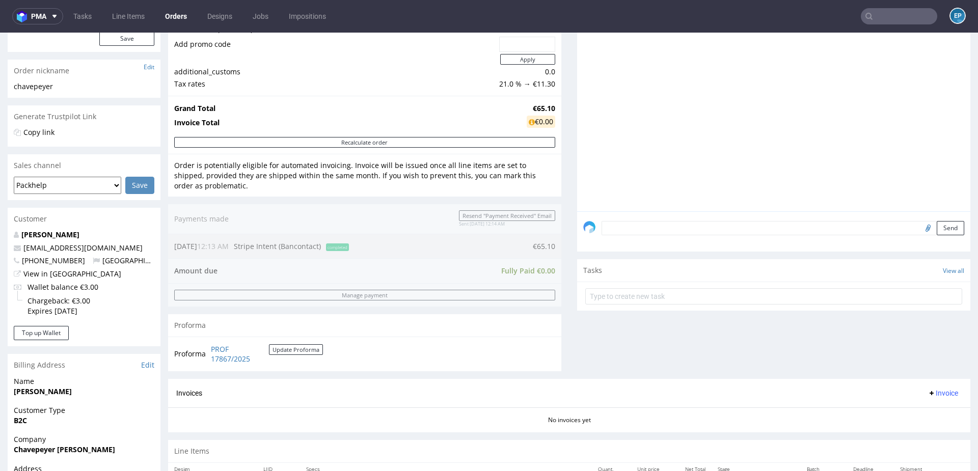
scroll to position [341, 0]
